Goal: Information Seeking & Learning: Find specific fact

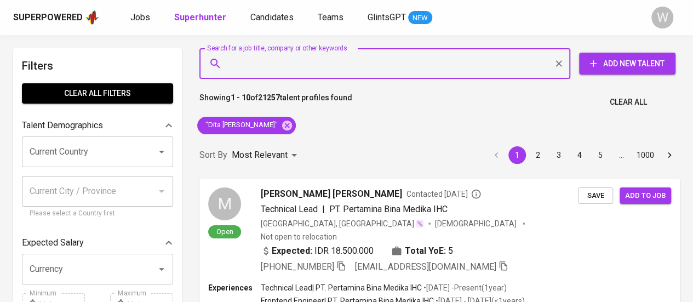
click at [337, 66] on input "Search for a job title, company or other keywords" at bounding box center [387, 63] width 323 height 21
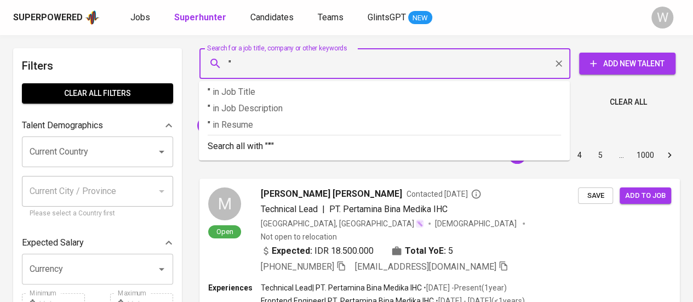
paste input "Ferdiana Erning Harmadi"
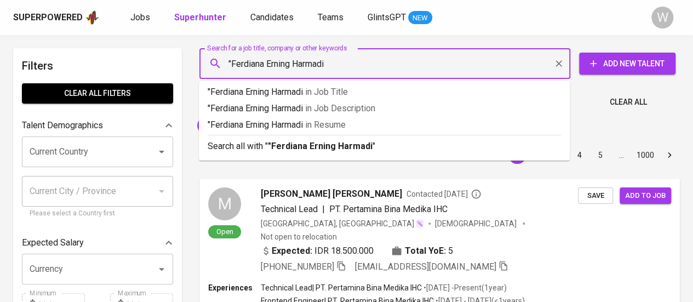
type input ""Ferdiana Erning Harmadi""
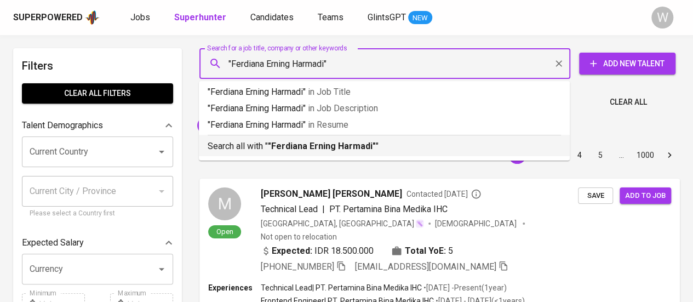
click at [346, 140] on p "Search all with " "Ferdiana Erning Harmadi" "" at bounding box center [385, 146] width 354 height 13
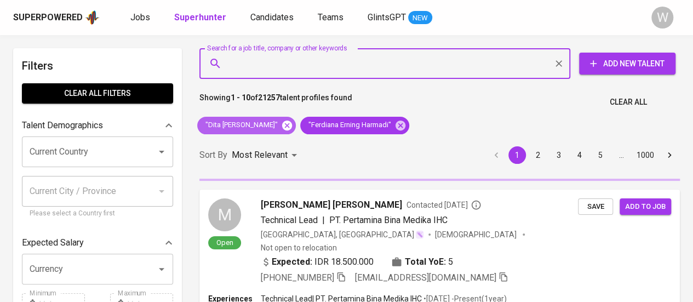
click at [282, 124] on icon at bounding box center [287, 125] width 12 height 12
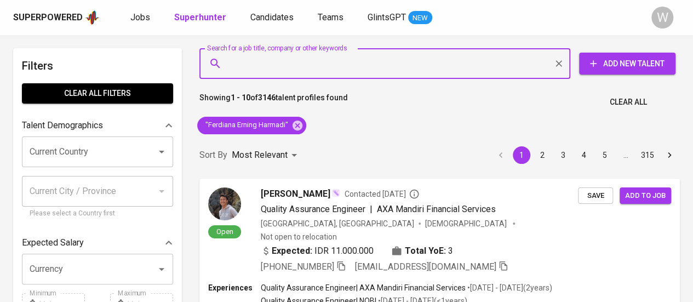
click at [286, 73] on input "Search for a job title, company or other keywords" at bounding box center [387, 63] width 323 height 21
paste input "dindaraniaaa@gmail.com"
type input "dindaraniaaa@gmail.com"
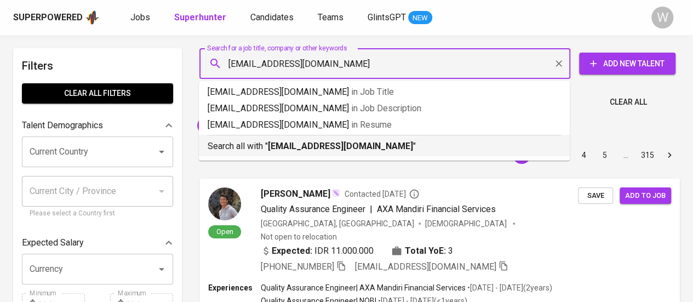
click at [335, 151] on b "dindaraniaaa@gmail.com" at bounding box center [340, 146] width 145 height 10
click at [346, 147] on div "Sort By Most Relevant MOST_RELEVANT 1 2 3 4 5 … 315" at bounding box center [440, 155] width 494 height 33
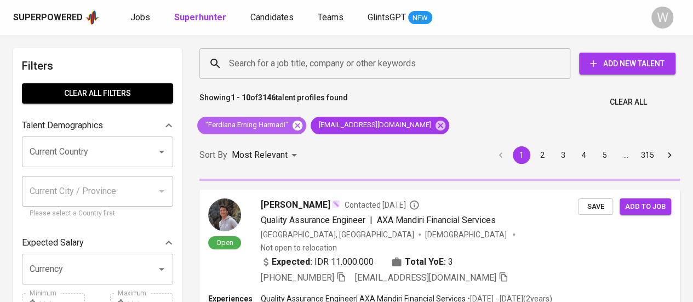
click at [298, 120] on icon at bounding box center [298, 125] width 10 height 10
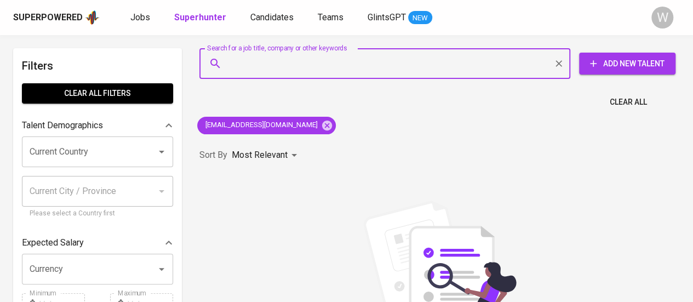
click at [269, 54] on input "Search for a job title, company or other keywords" at bounding box center [387, 63] width 323 height 21
paste input "dindaraniaaa@gmail.com"
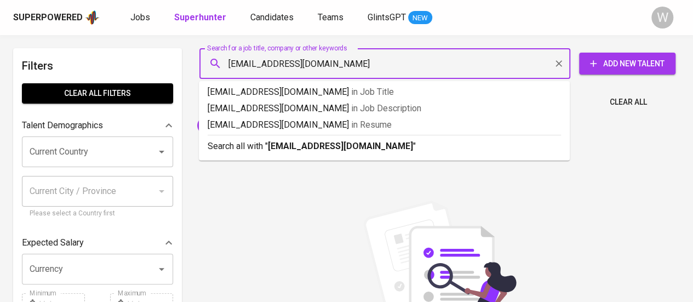
type input "dindaraniaaa@gmail.com"
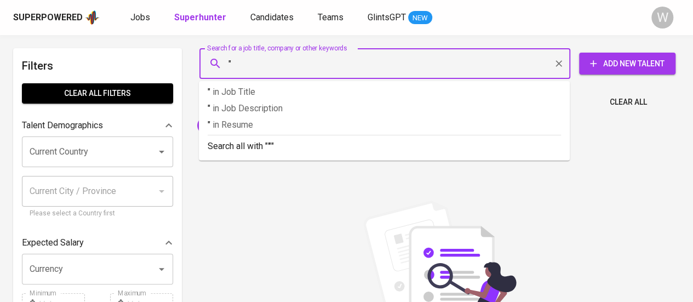
paste input "Diandra Dindarania"
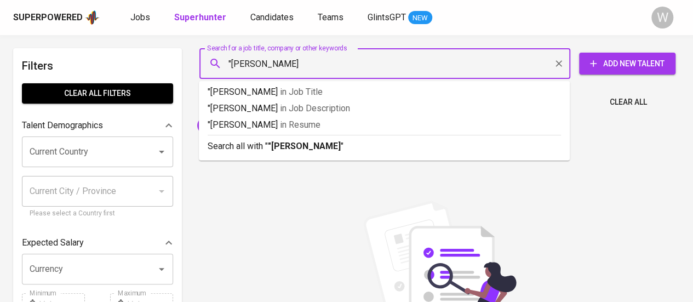
type input ""Diandra Dindarania""
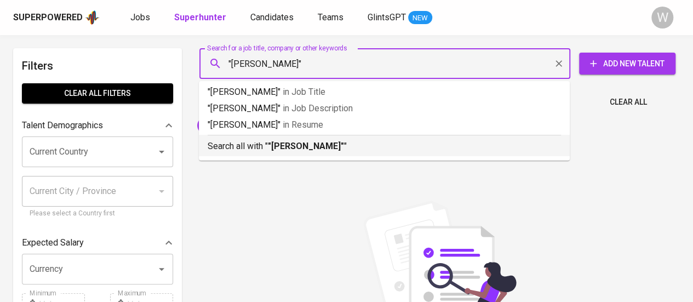
click at [363, 144] on p "Search all with " "Diandra Dindarania" "" at bounding box center [385, 146] width 354 height 13
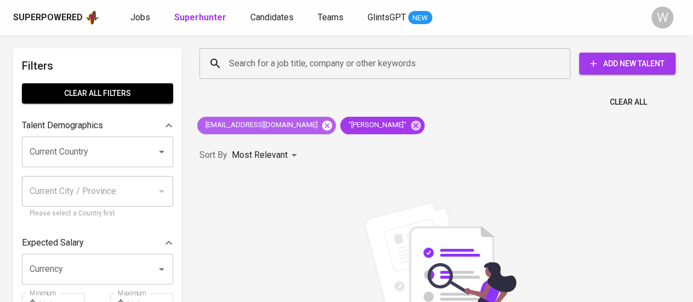
click at [322, 129] on icon at bounding box center [327, 125] width 10 height 10
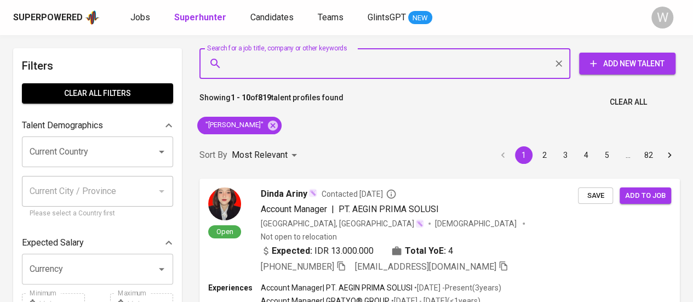
click at [387, 62] on input "Search for a job title, company or other keywords" at bounding box center [387, 63] width 323 height 21
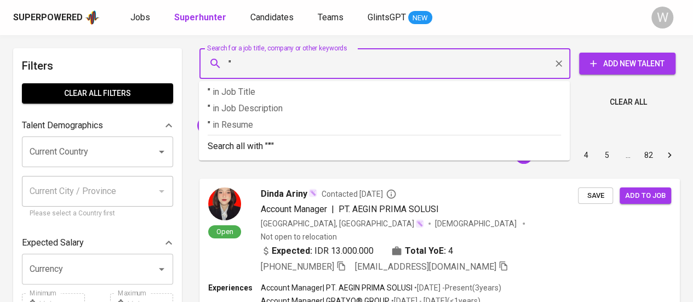
paste input "[PERSON_NAME]"
type input ""[PERSON_NAME]""
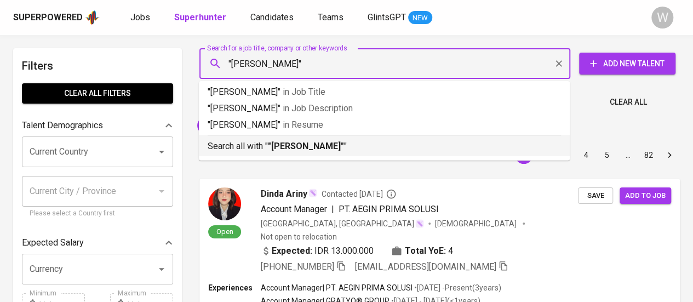
click at [358, 141] on p "Search all with " "Vidya Vermana" "" at bounding box center [385, 146] width 354 height 13
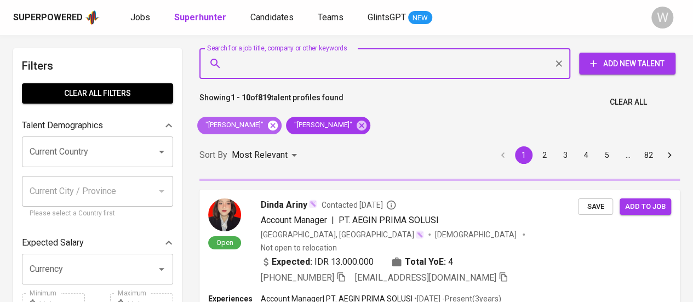
click at [279, 127] on icon at bounding box center [273, 125] width 12 height 12
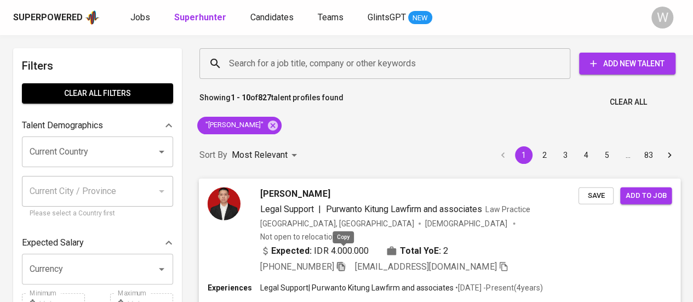
click at [343, 261] on icon "button" at bounding box center [341, 266] width 10 height 10
click at [268, 73] on input "Search for a job title, company or other keywords" at bounding box center [387, 63] width 323 height 21
paste input "[EMAIL_ADDRESS][DOMAIN_NAME]"
type input "[EMAIL_ADDRESS][DOMAIN_NAME]"
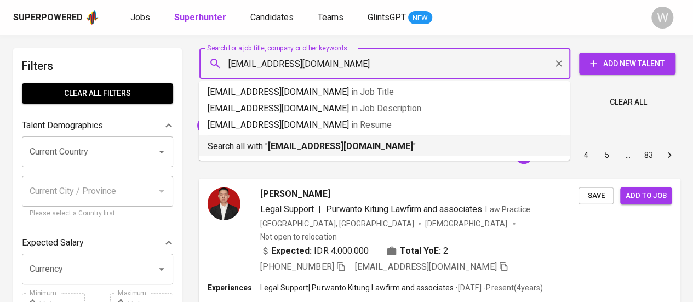
click at [335, 144] on b "[EMAIL_ADDRESS][DOMAIN_NAME]" at bounding box center [340, 146] width 145 height 10
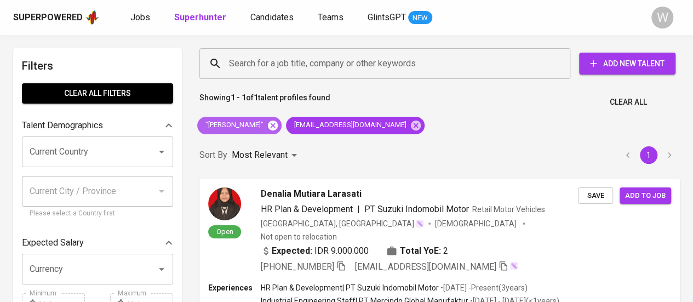
click at [268, 122] on icon at bounding box center [273, 125] width 10 height 10
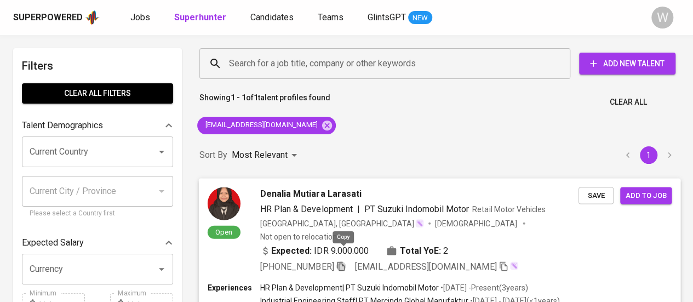
click at [345, 261] on icon "button" at bounding box center [341, 266] width 10 height 10
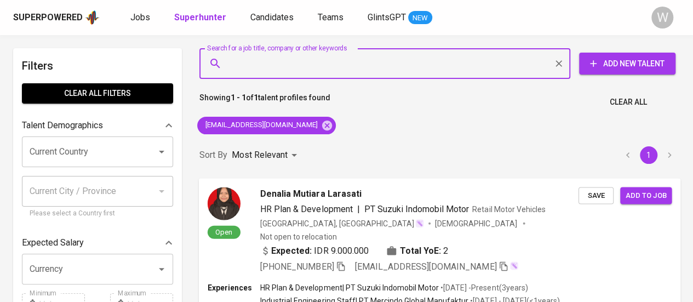
click at [322, 65] on input "Search for a job title, company or other keywords" at bounding box center [387, 63] width 323 height 21
paste input "[EMAIL_ADDRESS][DOMAIN_NAME]"
type input "[EMAIL_ADDRESS][DOMAIN_NAME]"
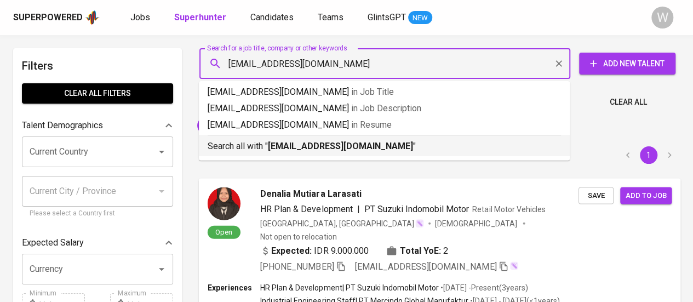
click at [384, 154] on li "Search all with " [EMAIL_ADDRESS][DOMAIN_NAME] "" at bounding box center [384, 145] width 371 height 21
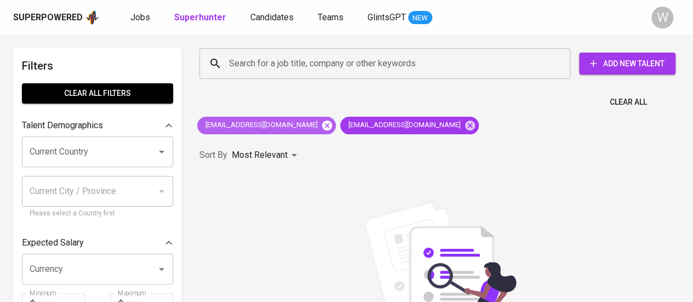
click at [322, 125] on icon at bounding box center [327, 125] width 10 height 10
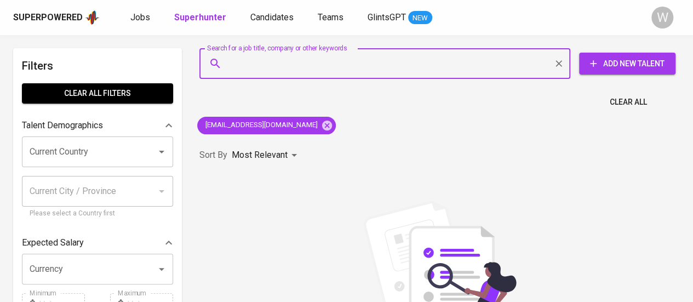
click at [304, 68] on input "Search for a job title, company or other keywords" at bounding box center [387, 63] width 323 height 21
paste input "[EMAIL_ADDRESS][DOMAIN_NAME]"
type input "[EMAIL_ADDRESS][DOMAIN_NAME]"
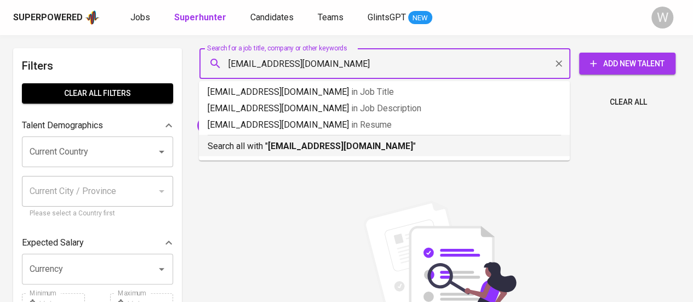
click at [347, 141] on b "[EMAIL_ADDRESS][DOMAIN_NAME]" at bounding box center [340, 146] width 145 height 10
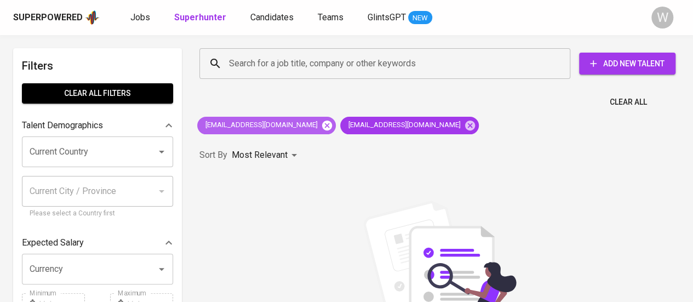
click at [322, 129] on icon at bounding box center [327, 125] width 10 height 10
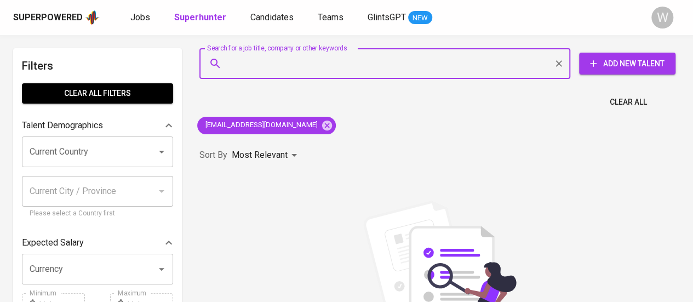
click at [321, 59] on input "Search for a job title, company or other keywords" at bounding box center [387, 63] width 323 height 21
paste input "[PERSON_NAME]"
type input ""[PERSON_NAME]""
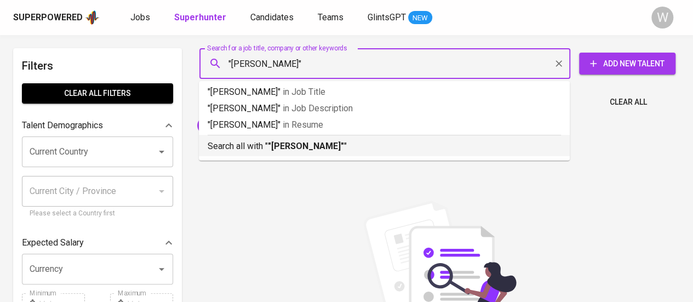
click at [374, 154] on li "Search all with " "[PERSON_NAME]" "" at bounding box center [384, 145] width 371 height 21
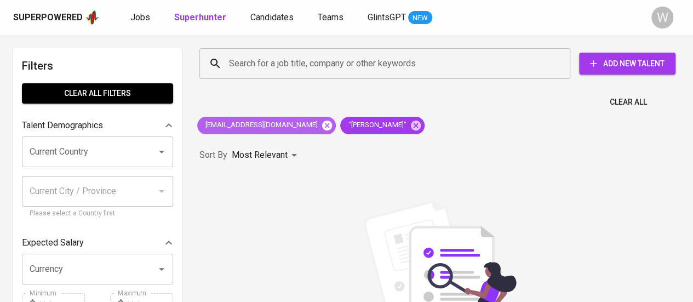
click at [322, 124] on icon at bounding box center [327, 125] width 10 height 10
